Goal: Task Accomplishment & Management: Manage account settings

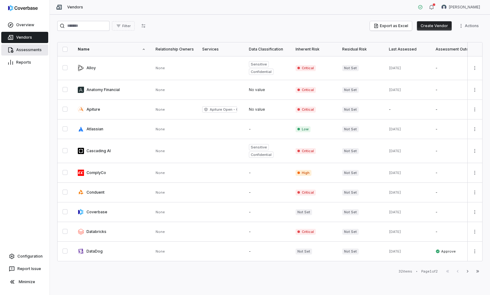
click at [31, 53] on link "Assessments" at bounding box center [24, 49] width 47 height 11
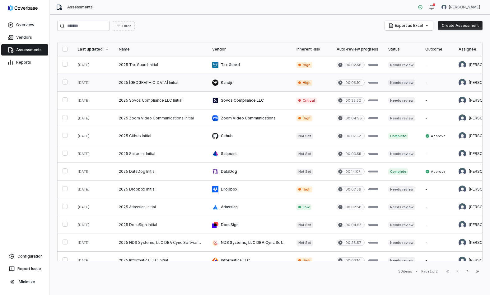
click at [139, 83] on link at bounding box center [160, 82] width 93 height 17
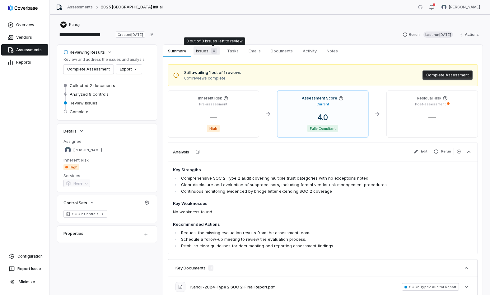
click at [211, 52] on span "0" at bounding box center [214, 51] width 6 height 6
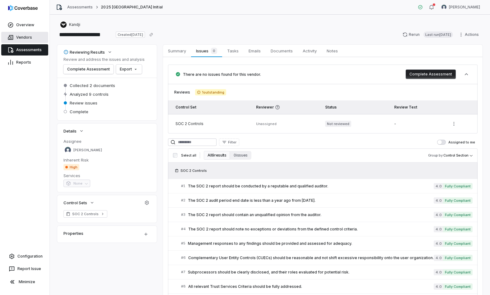
click at [25, 39] on link "Vendors" at bounding box center [24, 37] width 47 height 11
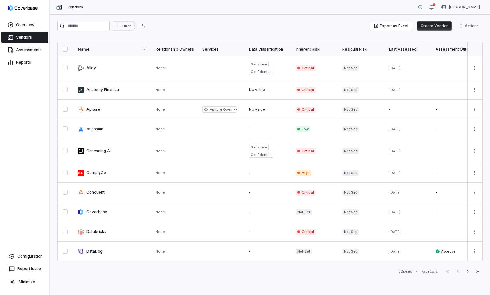
click at [26, 39] on link "Vendors" at bounding box center [24, 37] width 47 height 11
click at [29, 253] on link "Configuration" at bounding box center [24, 255] width 45 height 11
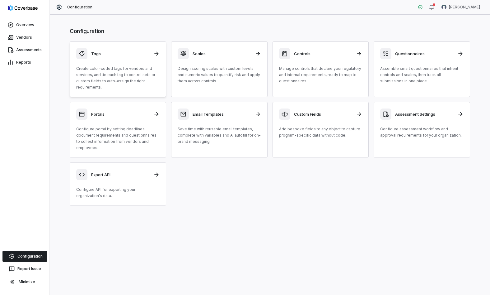
click at [137, 83] on p "Create color-coded tags for vendors and services, and tie each tag to control s…" at bounding box center [117, 77] width 83 height 25
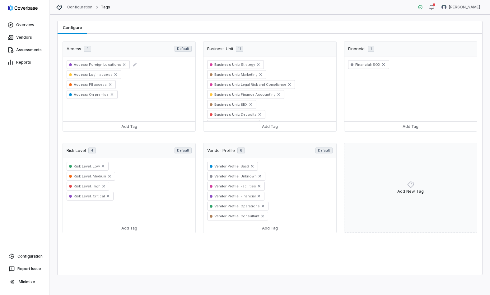
click at [94, 66] on span "Foreign Locations" at bounding box center [104, 64] width 33 height 4
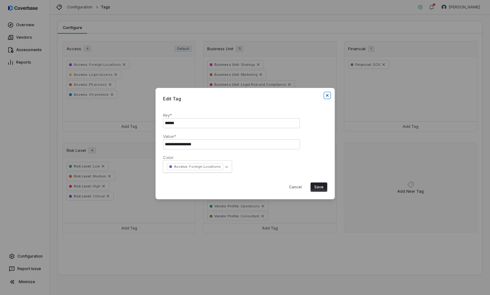
click at [327, 96] on icon "button" at bounding box center [327, 95] width 5 height 5
select select
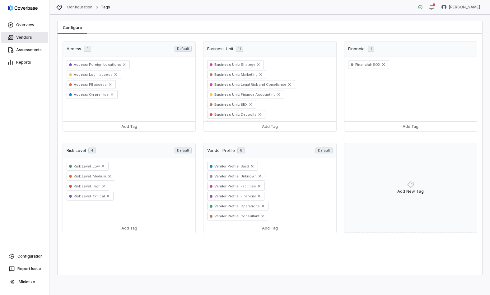
click at [16, 38] on link "Vendors" at bounding box center [24, 37] width 47 height 11
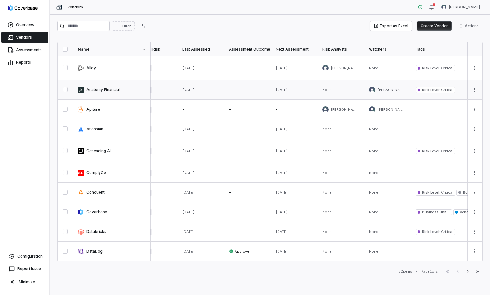
scroll to position [0, 238]
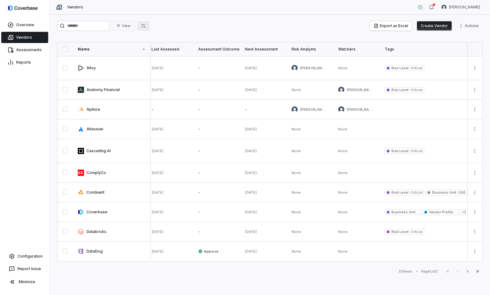
click at [146, 26] on icon "button" at bounding box center [143, 25] width 5 height 5
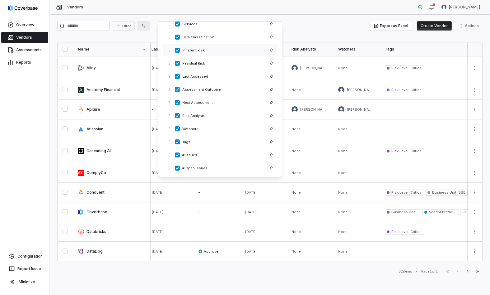
scroll to position [23, 0]
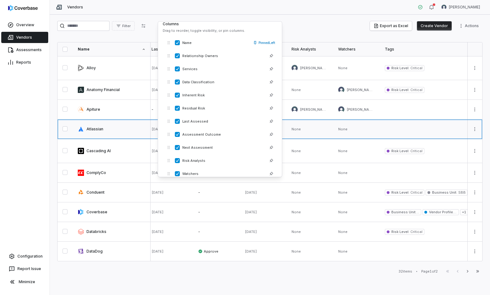
click at [413, 120] on link at bounding box center [426, 128] width 93 height 19
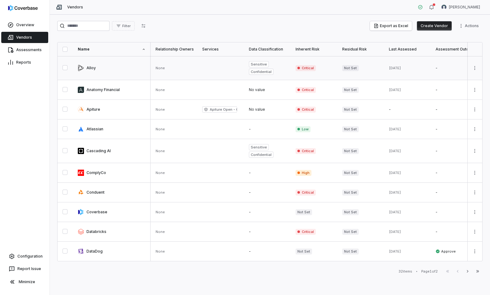
click at [305, 70] on span "Critical" at bounding box center [306, 68] width 20 height 6
click at [305, 68] on span "Critical" at bounding box center [306, 68] width 20 height 6
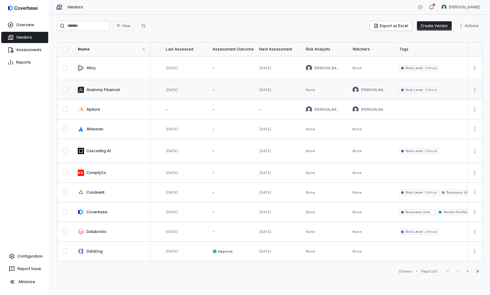
scroll to position [0, 232]
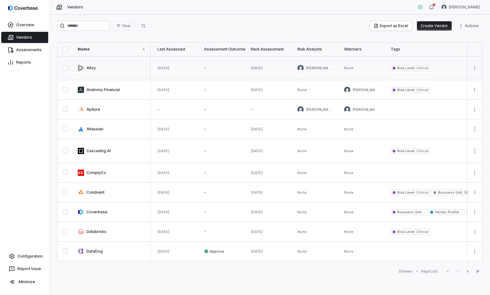
click at [400, 69] on span "Risk Level :" at bounding box center [407, 68] width 18 height 4
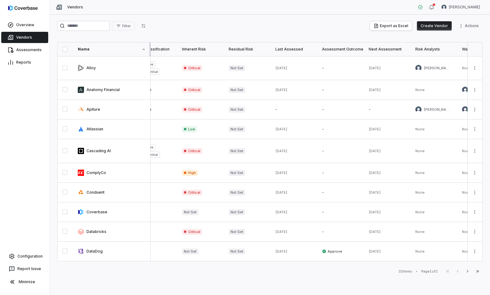
scroll to position [0, 110]
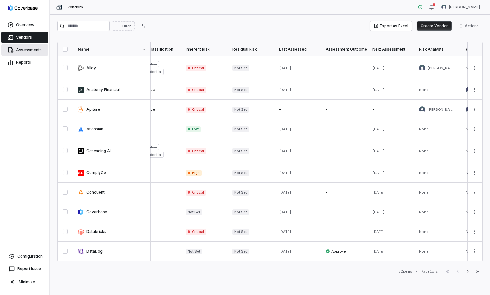
click at [22, 50] on link "Assessments" at bounding box center [24, 49] width 47 height 11
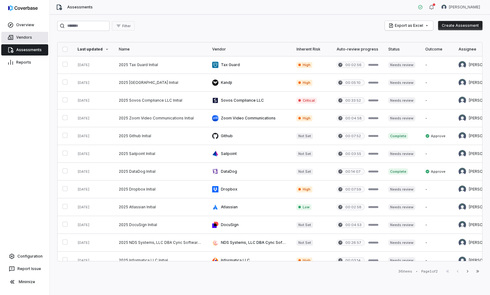
click at [29, 38] on link "Vendors" at bounding box center [24, 37] width 47 height 11
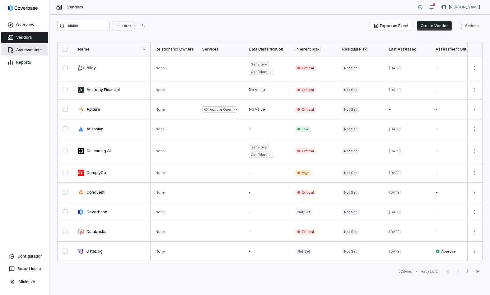
click at [31, 50] on link "Assessments" at bounding box center [24, 49] width 47 height 11
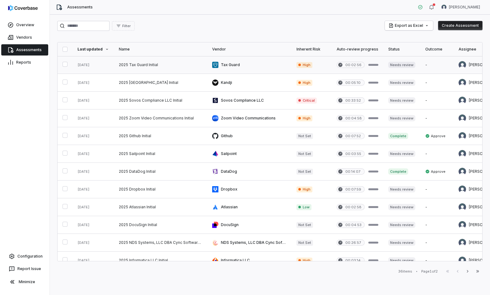
click at [146, 66] on link at bounding box center [160, 64] width 93 height 17
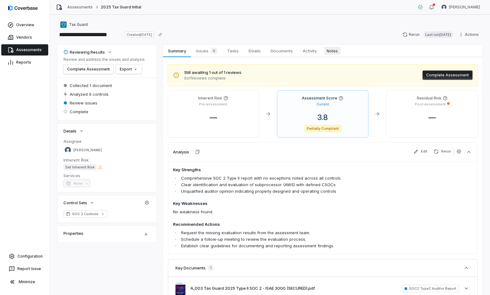
click at [331, 51] on span "Notes" at bounding box center [332, 51] width 16 height 8
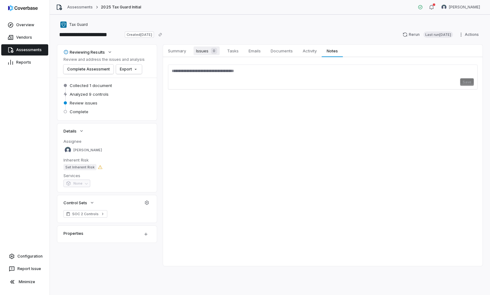
click at [214, 53] on span "0" at bounding box center [214, 51] width 6 height 6
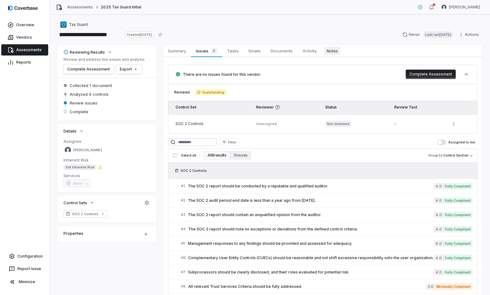
click at [339, 51] on span "Notes" at bounding box center [332, 51] width 16 height 8
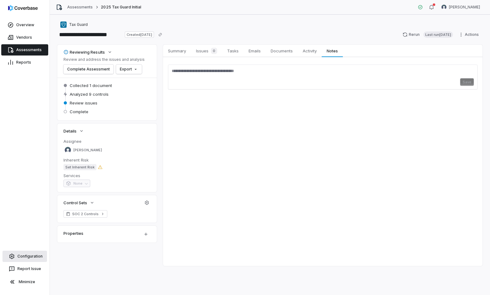
click at [37, 255] on link "Configuration" at bounding box center [24, 255] width 45 height 11
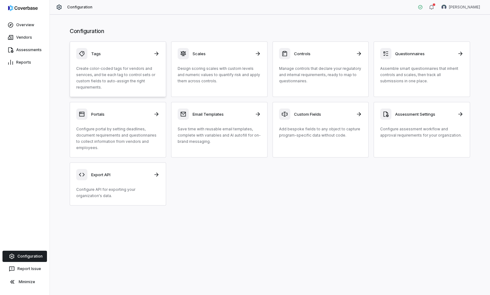
click at [136, 69] on p "Create color-coded tags for vendors and services, and tie each tag to control s…" at bounding box center [117, 77] width 83 height 25
